Goal: Find specific page/section: Find specific page/section

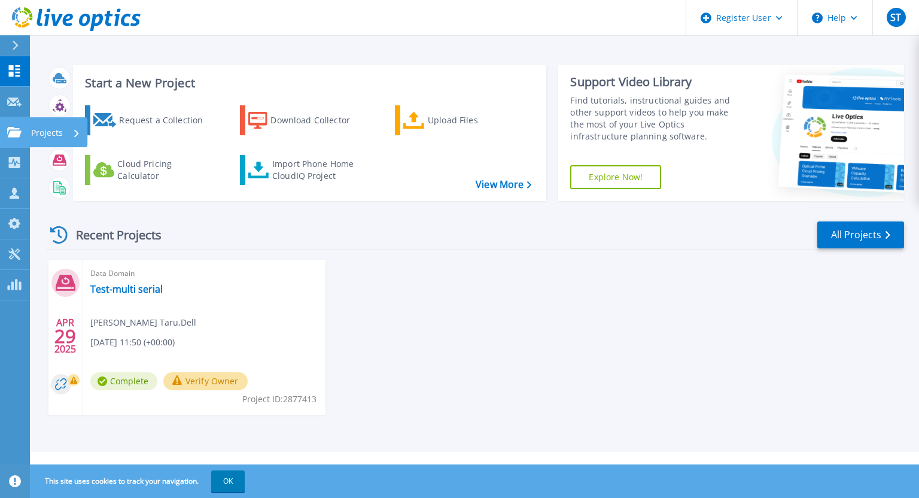
click at [8, 137] on link "Projects Projects" at bounding box center [15, 132] width 30 height 31
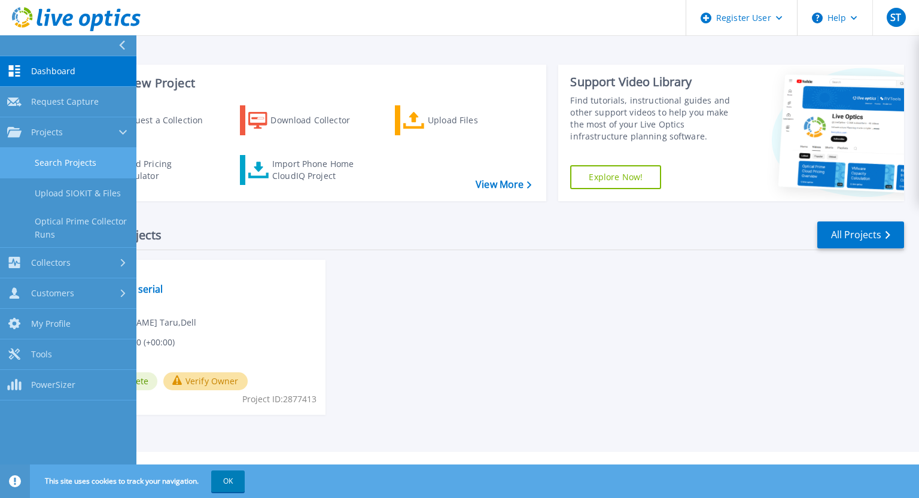
click at [62, 163] on link "Search Projects" at bounding box center [68, 163] width 136 height 31
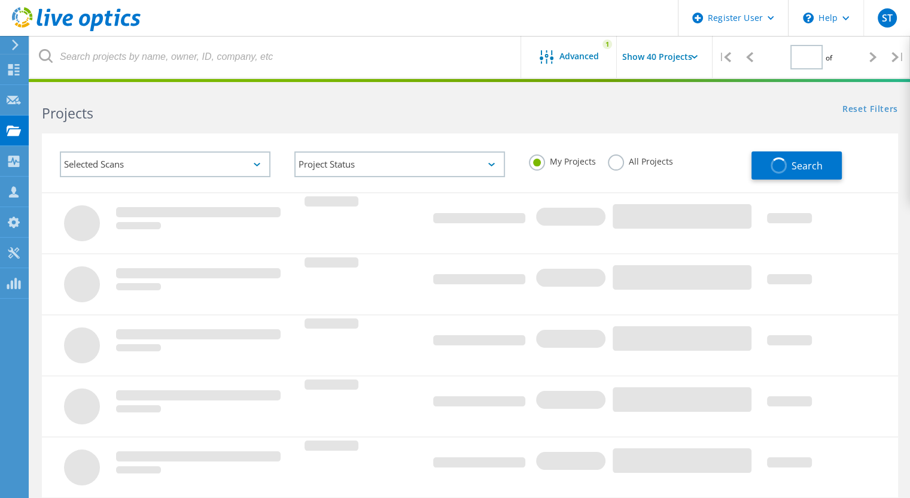
type input "1"
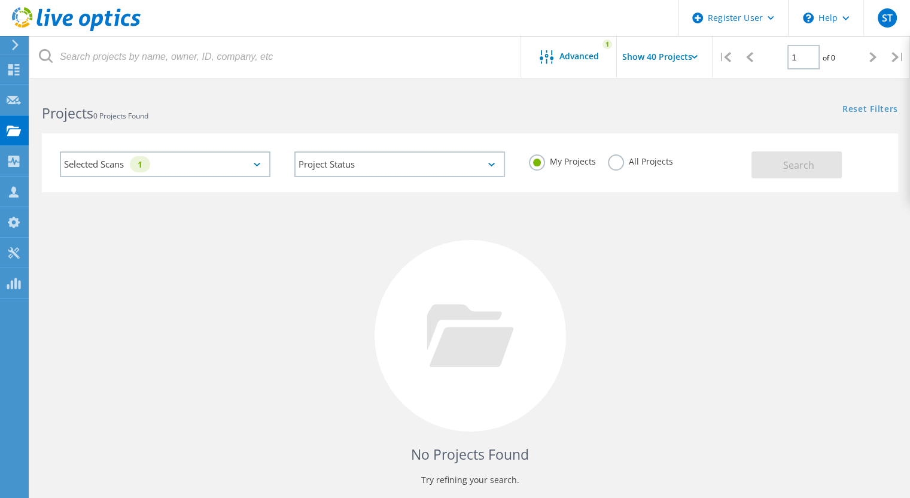
click at [619, 165] on label "All Projects" at bounding box center [640, 159] width 65 height 11
click at [0, 0] on input "All Projects" at bounding box center [0, 0] width 0 height 0
click at [245, 161] on div "Selected Scans 1" at bounding box center [165, 164] width 211 height 26
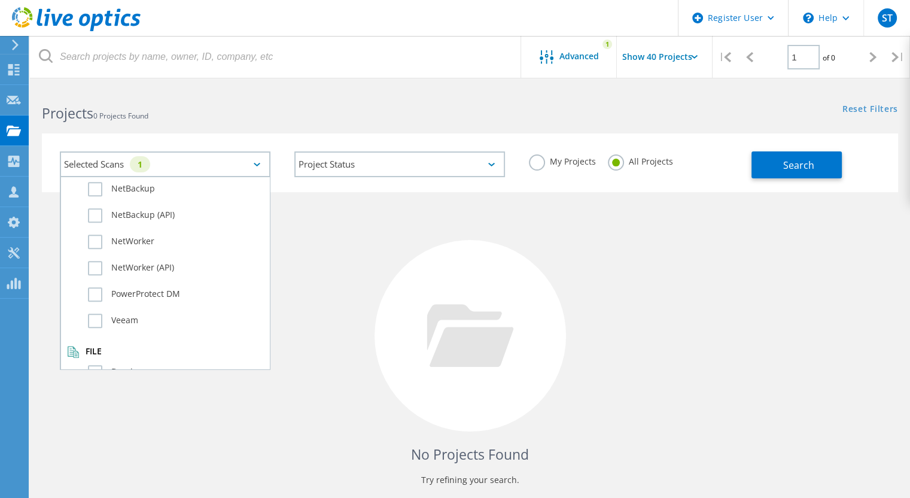
scroll to position [841, 0]
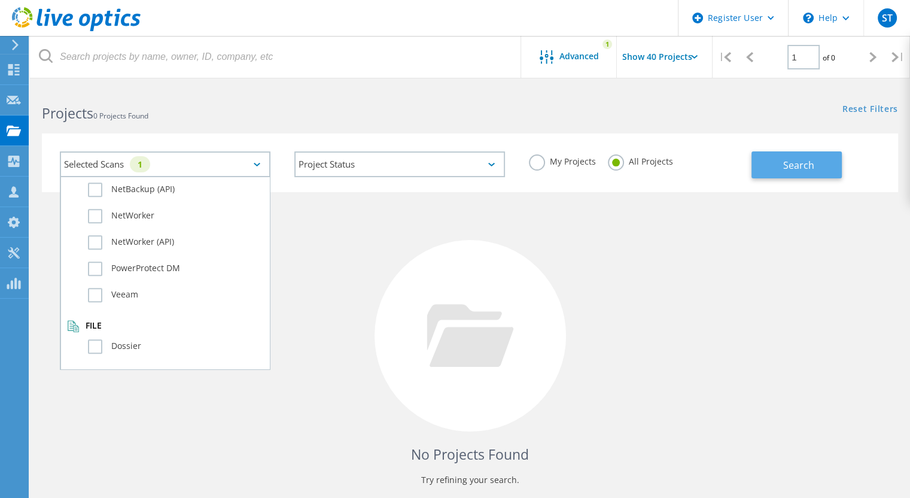
click at [802, 165] on span "Search" at bounding box center [798, 165] width 31 height 13
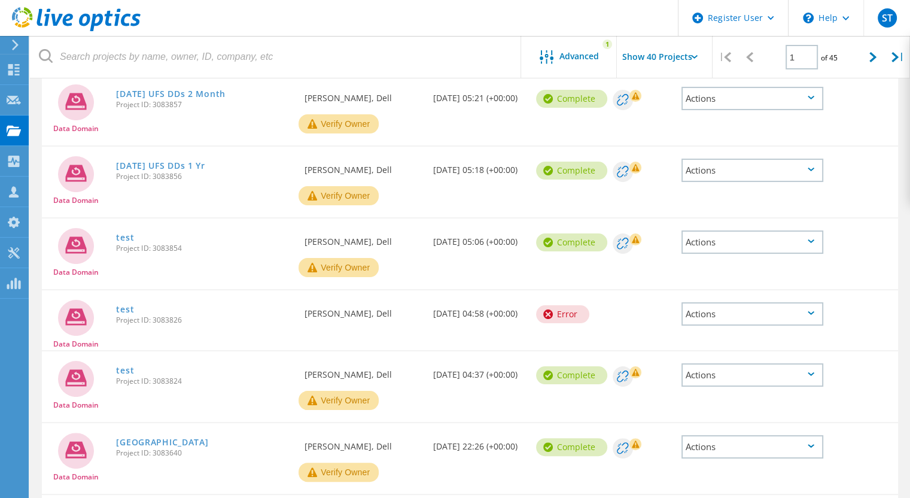
scroll to position [60, 0]
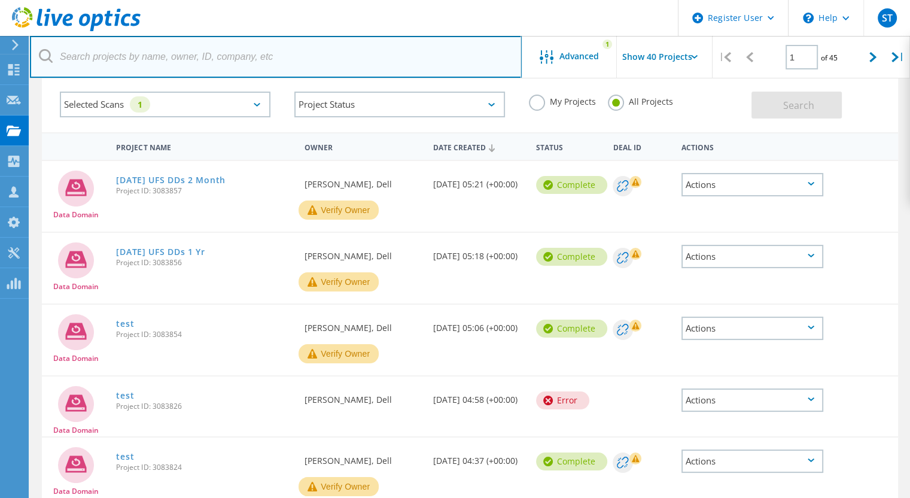
click at [145, 63] on input "text" at bounding box center [276, 57] width 492 height 42
type input "o"
type input "ppdm"
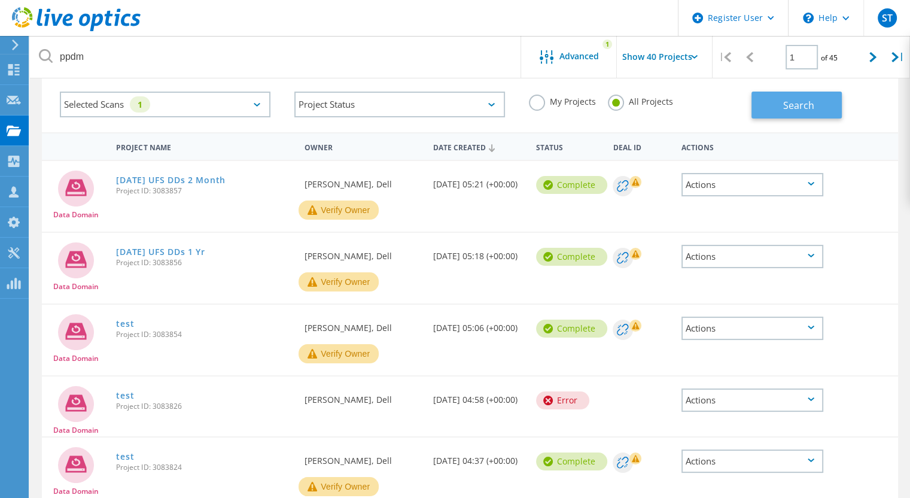
click at [770, 110] on button "Search" at bounding box center [797, 105] width 90 height 27
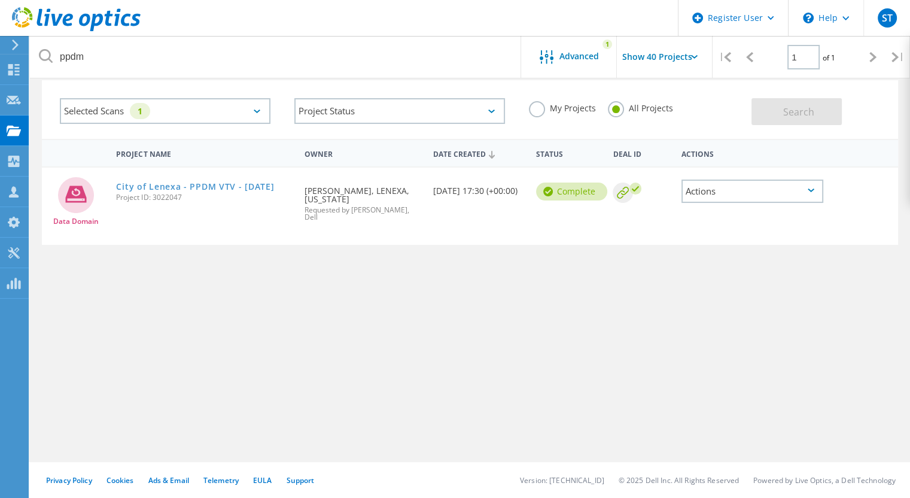
scroll to position [53, 0]
click at [185, 190] on link "City of Lenexa - PPDM VTV - Aug 2025" at bounding box center [195, 187] width 158 height 8
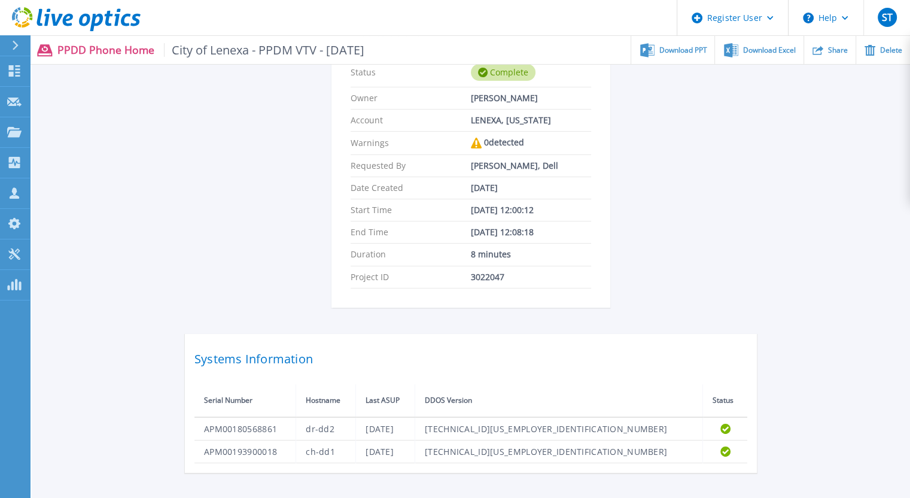
scroll to position [208, 0]
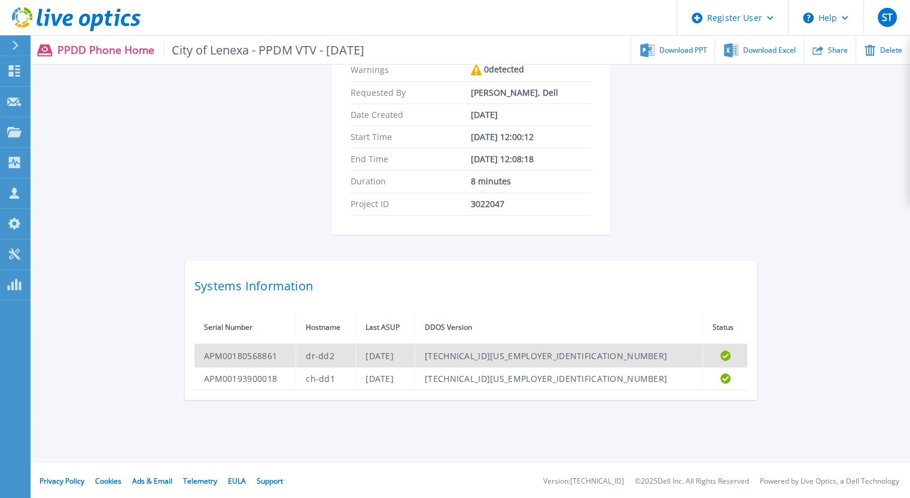
click at [259, 354] on td "APM00180568861" at bounding box center [245, 355] width 102 height 23
copy td "APM00180568861"
